Goal: Transaction & Acquisition: Obtain resource

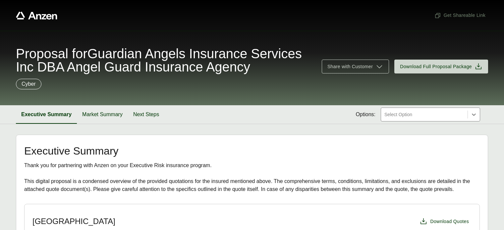
scroll to position [199, 0]
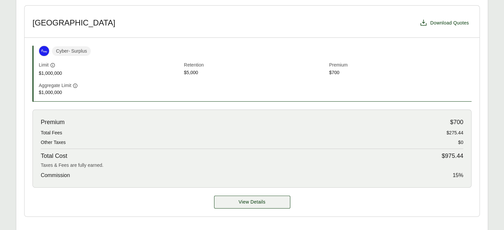
click at [260, 201] on span "View Details" at bounding box center [252, 202] width 27 height 7
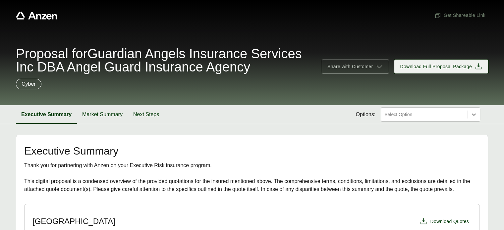
click at [480, 66] on icon at bounding box center [479, 67] width 8 height 8
